Goal: Information Seeking & Learning: Learn about a topic

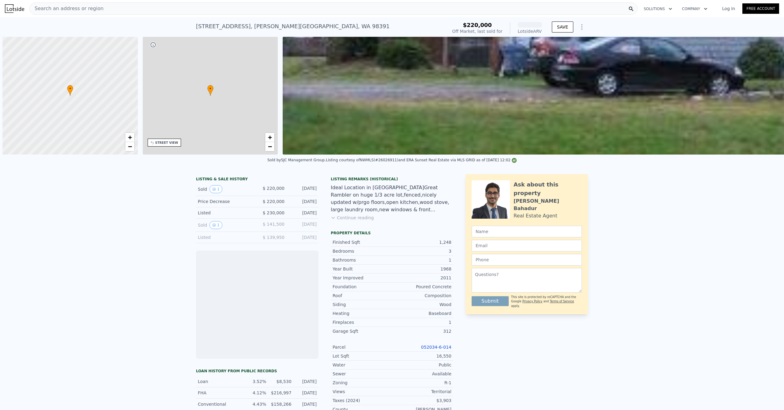
scroll to position [0, 2]
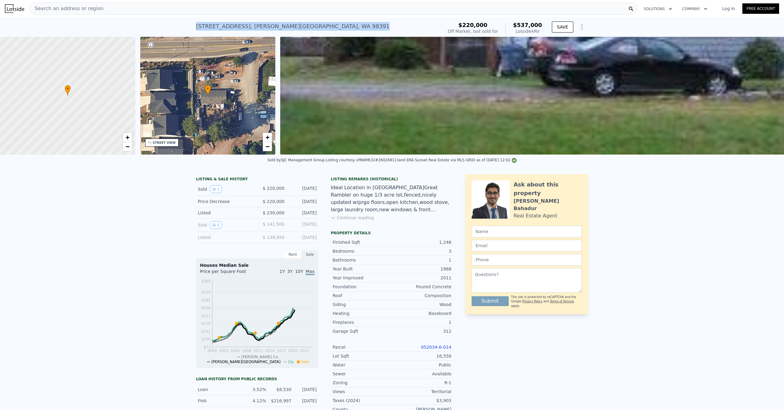
drag, startPoint x: 333, startPoint y: 28, endPoint x: 190, endPoint y: 27, distance: 142.7
click at [190, 27] on div "[STREET_ADDRESS][PERSON_NAME] Sold [DATE] for $220k (~ARV $537k ) $220,000 Off …" at bounding box center [392, 27] width 784 height 20
click at [132, 10] on div "Search an address or region" at bounding box center [333, 8] width 608 height 12
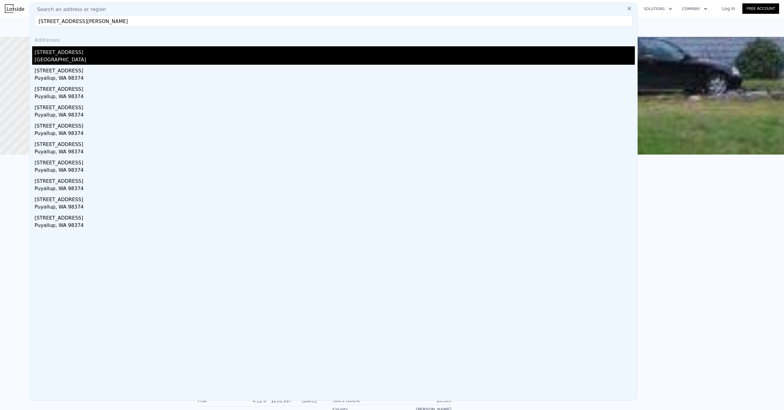
type input "[STREET_ADDRESS][PERSON_NAME]"
click at [98, 55] on div "[STREET_ADDRESS]" at bounding box center [335, 51] width 600 height 10
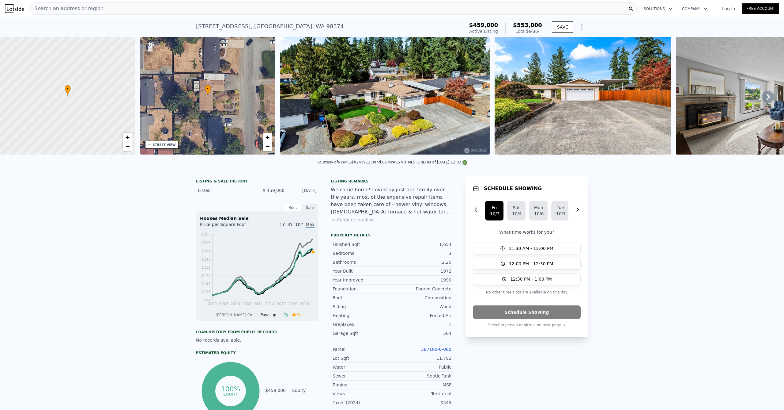
click at [155, 8] on div "Search an address or region" at bounding box center [333, 8] width 608 height 12
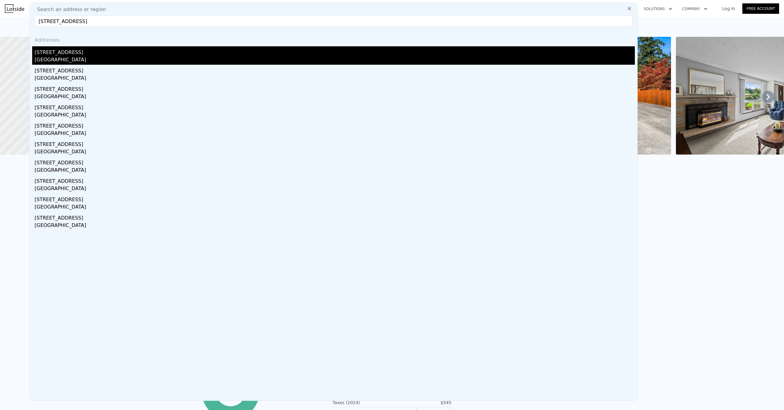
type input "[STREET_ADDRESS]"
click at [71, 55] on div "[STREET_ADDRESS]" at bounding box center [335, 51] width 600 height 10
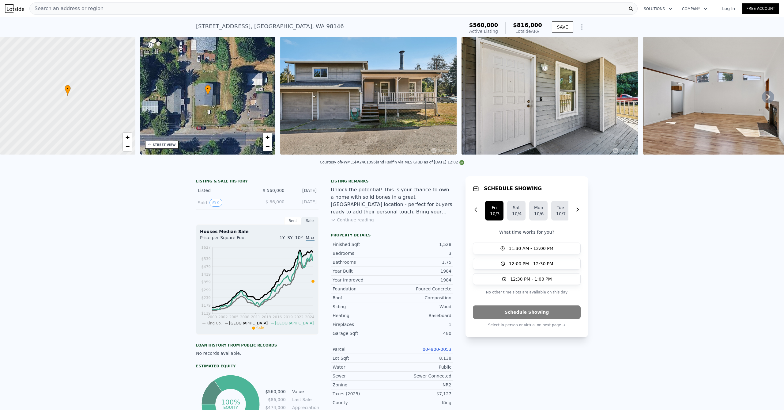
click at [369, 164] on div "Courtesy of NWMLS (#2401396) and Redfin via MLS GRID as of [DATE] 12:02" at bounding box center [392, 162] width 145 height 4
copy div "2401396"
click at [268, 153] on div "• + −" at bounding box center [207, 96] width 135 height 118
click at [269, 149] on span "−" at bounding box center [268, 146] width 4 height 8
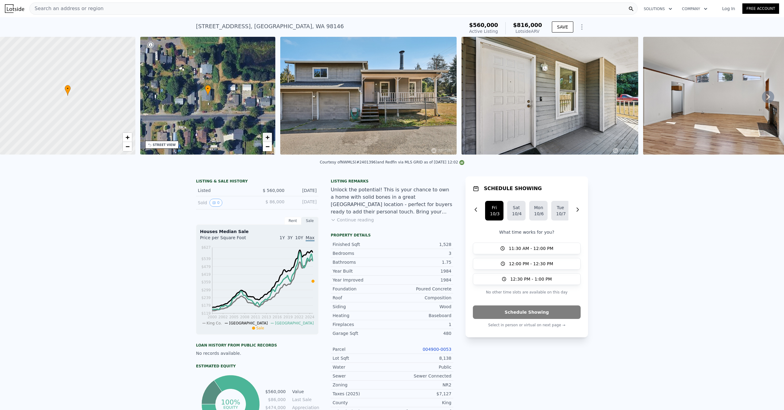
click at [264, 138] on link "+" at bounding box center [267, 137] width 9 height 9
